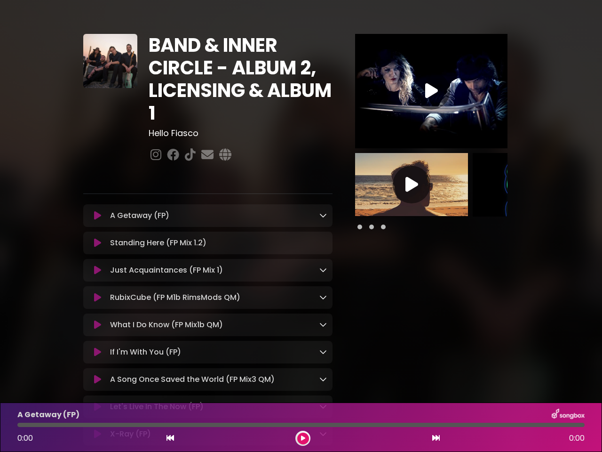
click at [301, 226] on div "A Getaway (FP) Loading Track..." at bounding box center [207, 215] width 249 height 23
click at [97, 216] on icon at bounding box center [97, 215] width 7 height 9
click at [323, 215] on icon at bounding box center [323, 215] width 8 height 8
click at [0, 0] on div "It gets so loud Buildings and crowds Deadlines and ups and downs Our minds need…" at bounding box center [0, 0] width 0 height 0
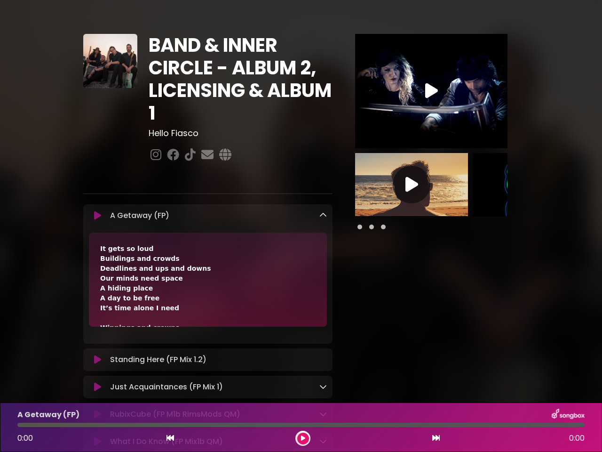
click at [97, 271] on div "It gets so loud Buildings and crowds Deadlines and ups and downs Our minds need…" at bounding box center [208, 279] width 238 height 94
click at [323, 270] on div "It gets so loud Buildings and crowds Deadlines and ups and downs Our minds need…" at bounding box center [208, 279] width 238 height 94
click at [97, 299] on div "It gets so loud Buildings and crowds Deadlines and ups and downs Our minds need…" at bounding box center [208, 279] width 238 height 94
click at [323, 298] on div "It gets so loud Buildings and crowds Deadlines and ups and downs Our minds need…" at bounding box center [208, 279] width 238 height 94
click at [97, 326] on div "It gets so loud Buildings and crowds Deadlines and ups and downs Our minds need…" at bounding box center [208, 279] width 238 height 94
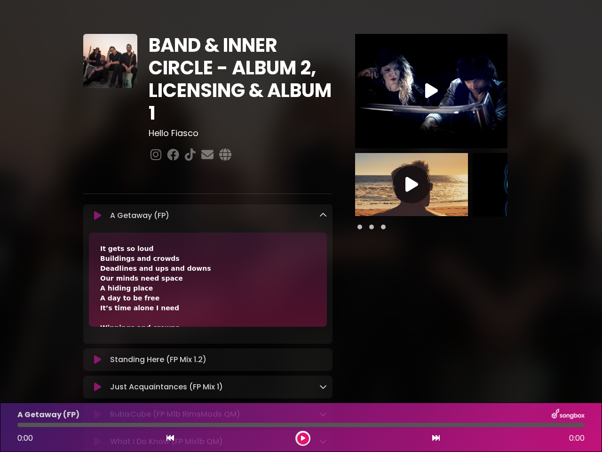
click at [323, 326] on div "It gets so loud Buildings and crowds Deadlines and ups and downs Our minds need…" at bounding box center [208, 279] width 238 height 94
